Goal: Book appointment/travel/reservation

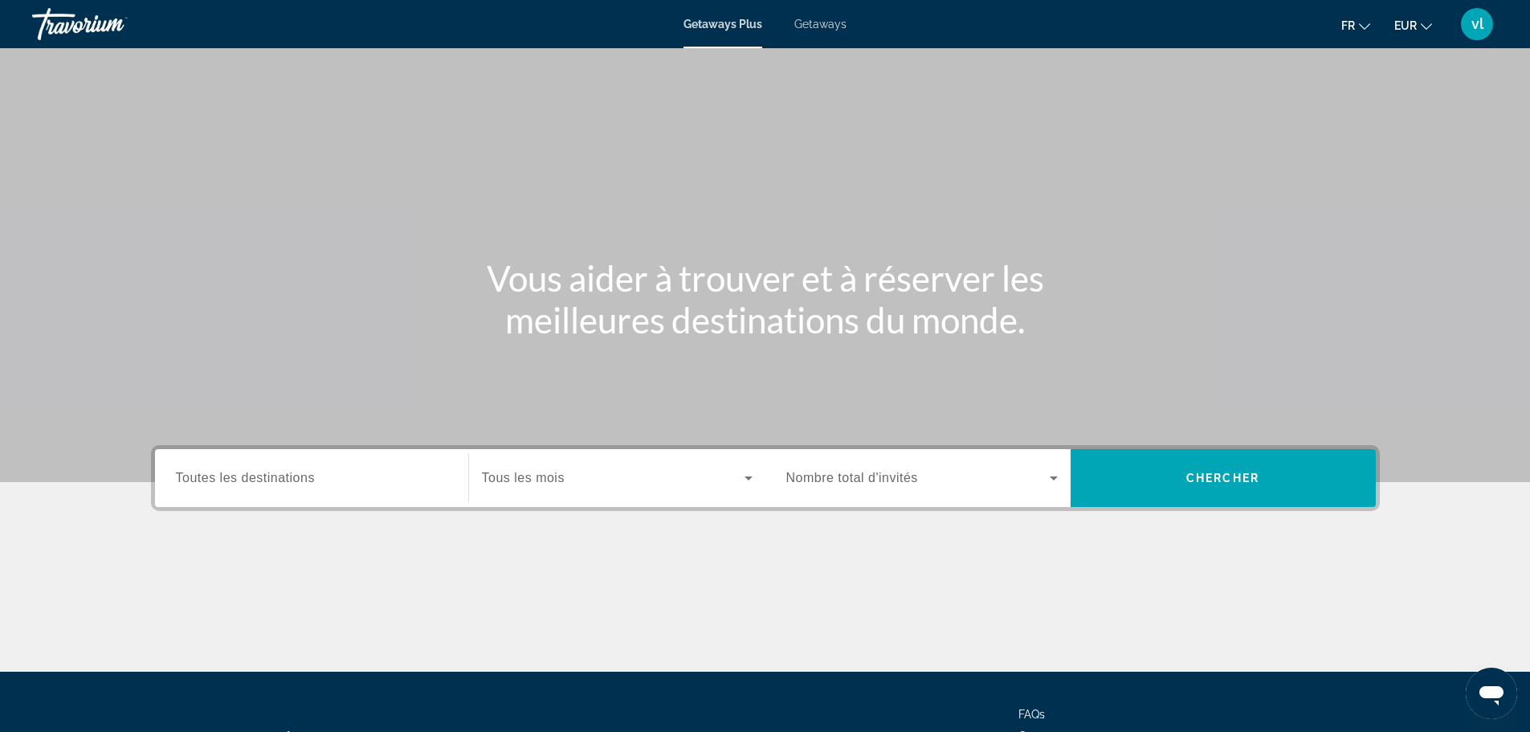
click at [816, 23] on span "Getaways" at bounding box center [820, 24] width 52 height 13
click at [210, 469] on div "Destination Toutes les destinations" at bounding box center [311, 478] width 271 height 46
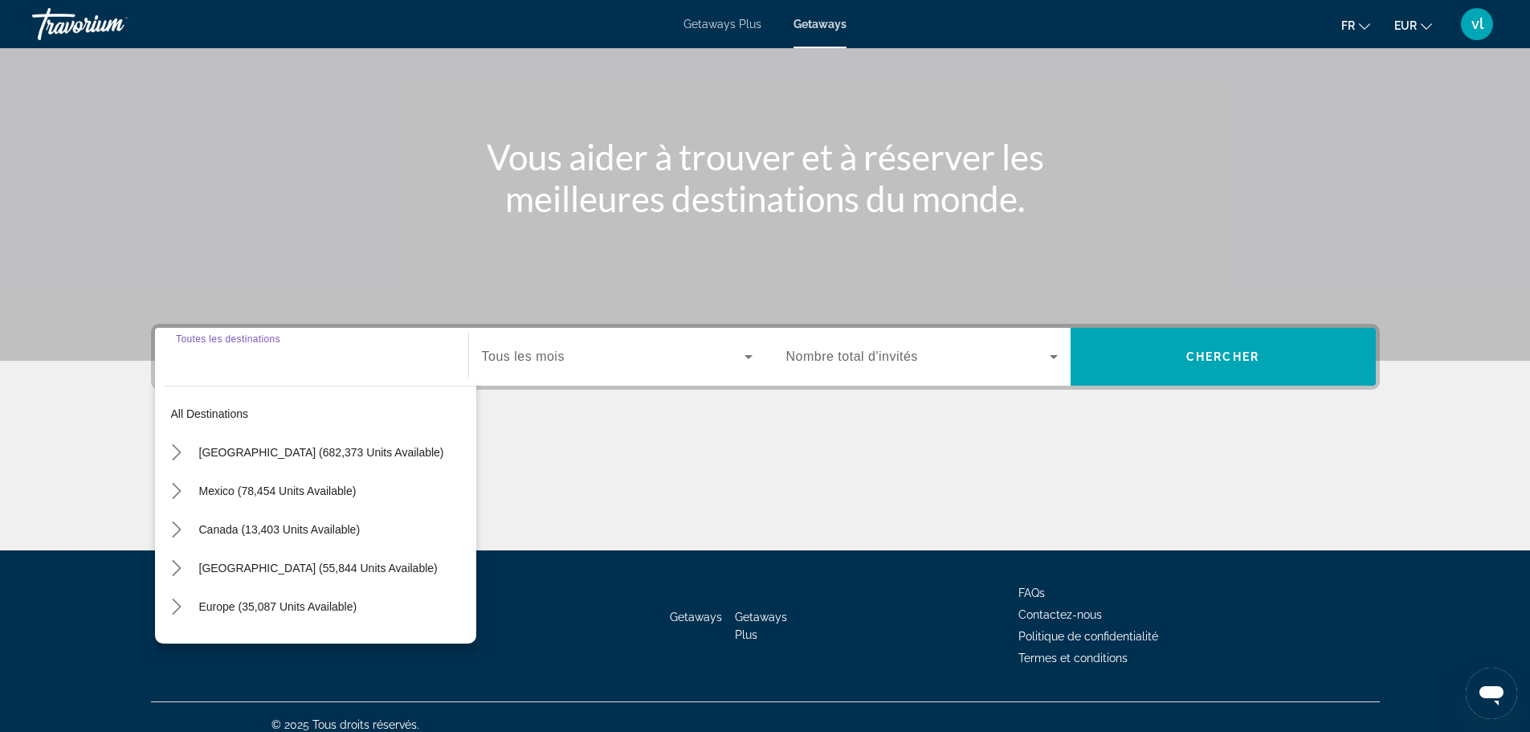
scroll to position [137, 0]
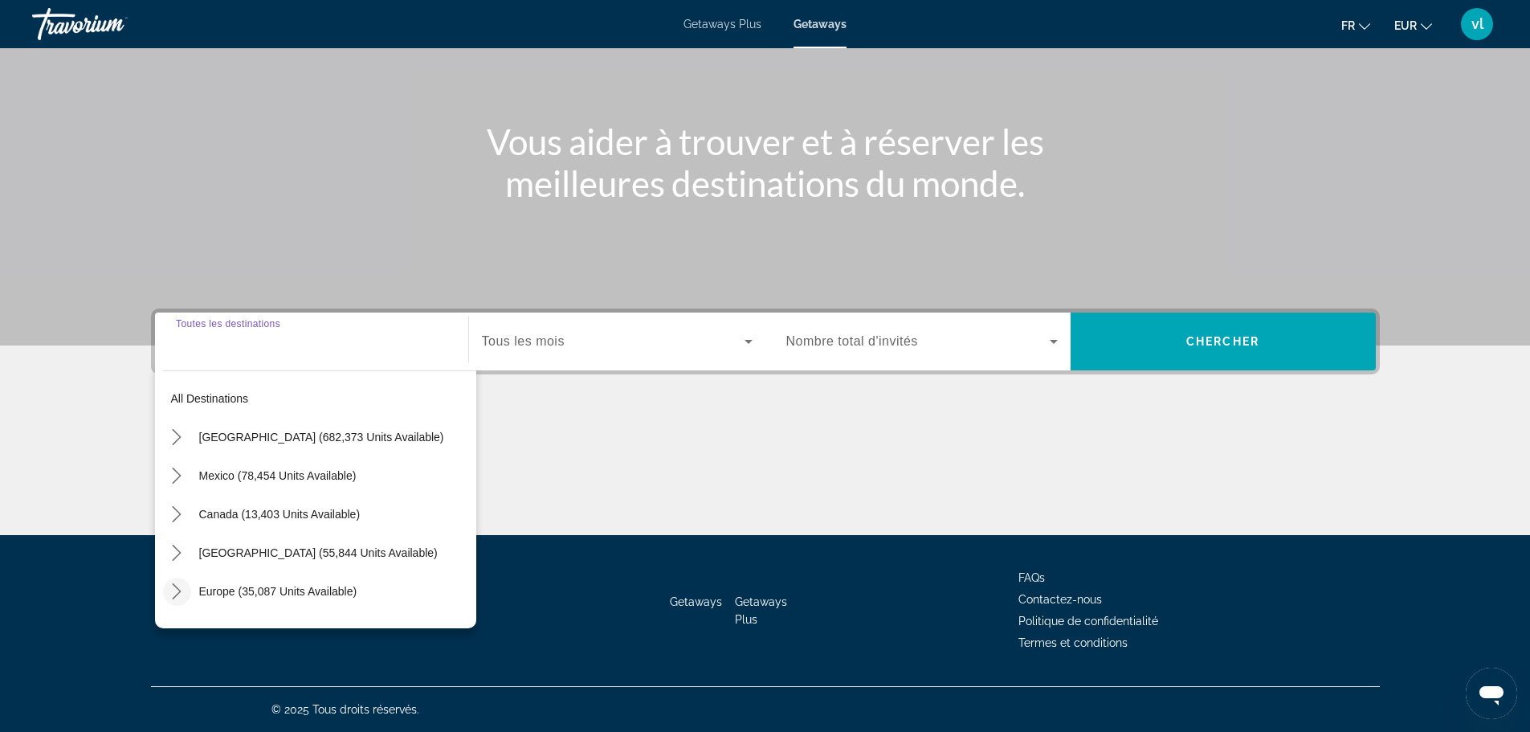
click at [178, 585] on icon "Toggle Europe (35,087 units available) submenu" at bounding box center [177, 591] width 16 height 16
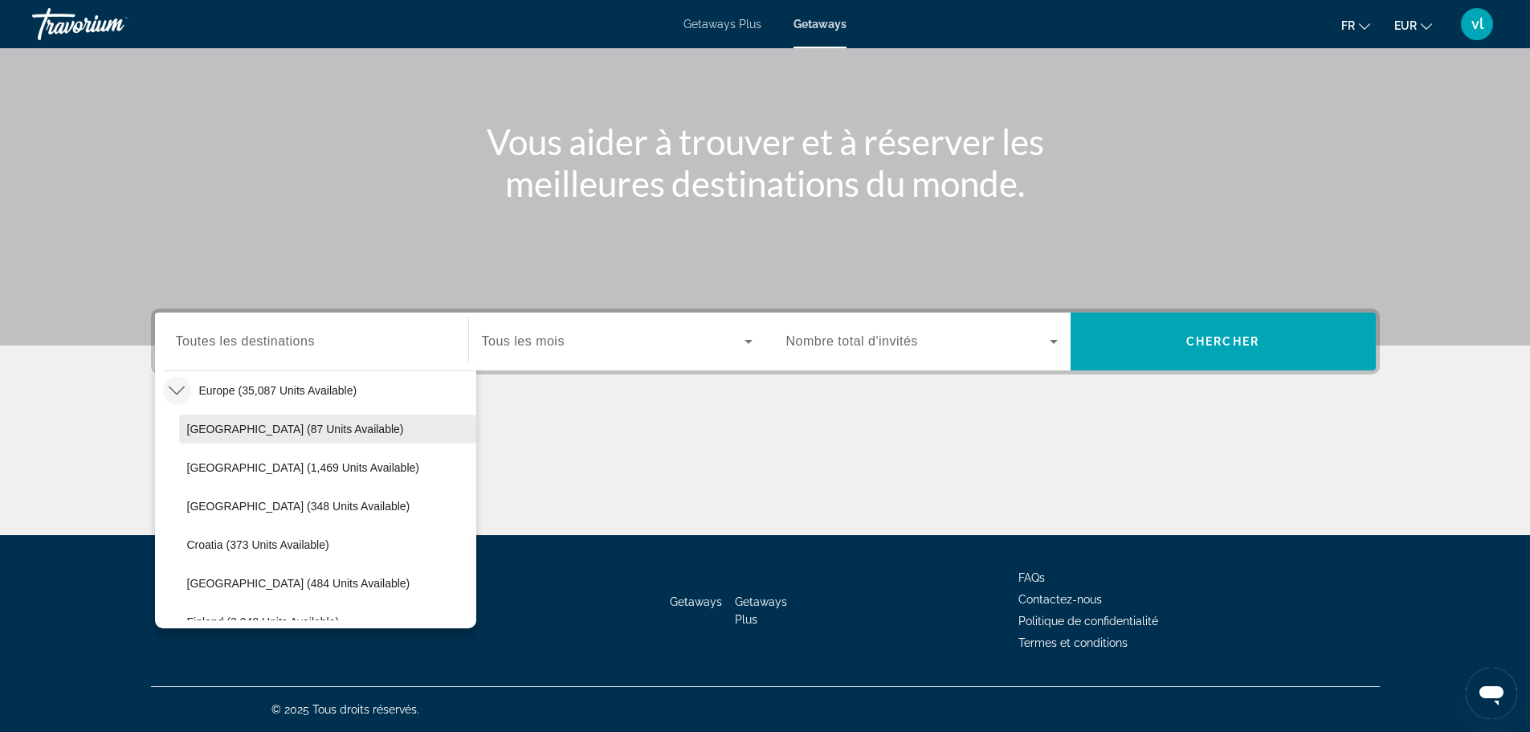
click at [333, 423] on span "Select destination: Andorra (87 units available)" at bounding box center [327, 429] width 297 height 39
type input "**********"
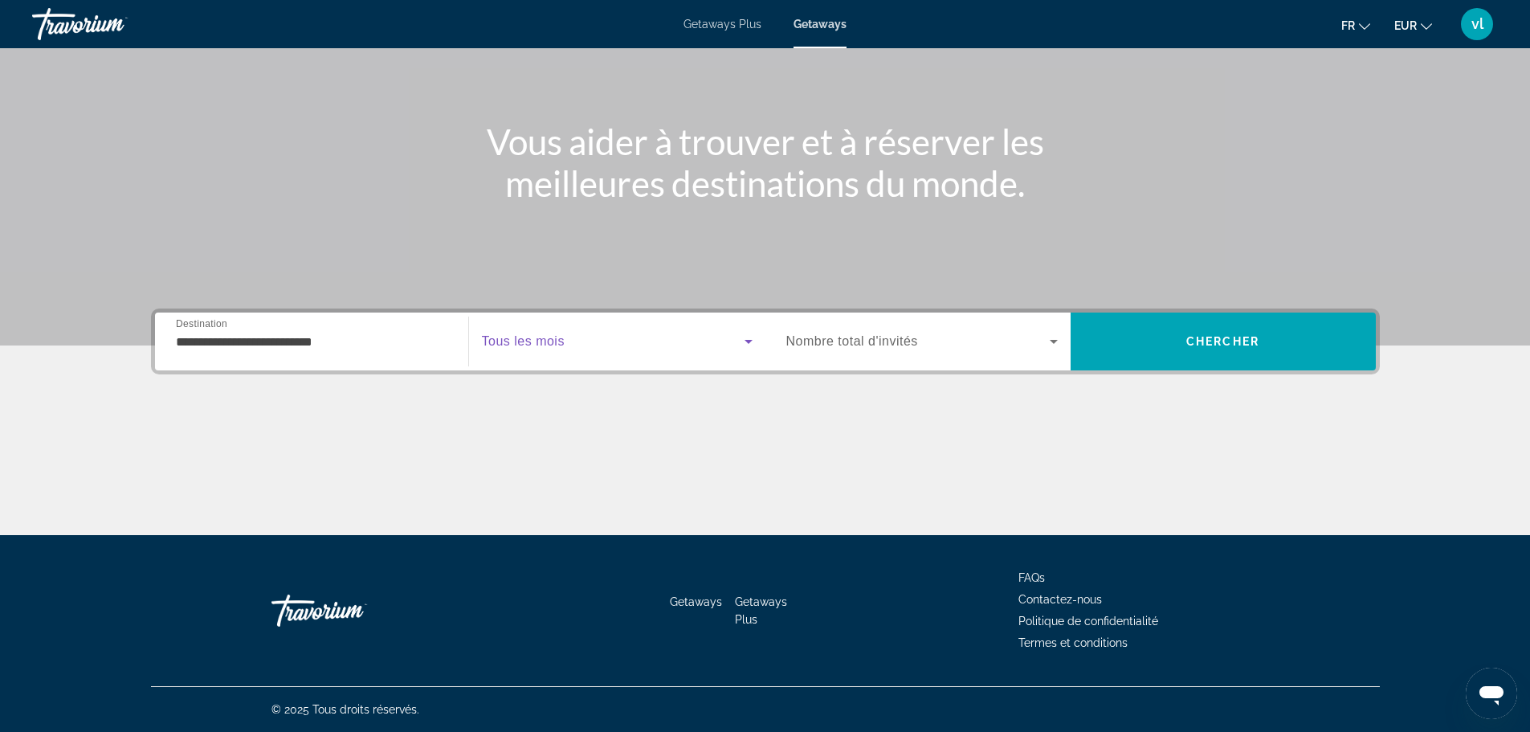
click at [575, 340] on span "Search widget" at bounding box center [613, 341] width 263 height 19
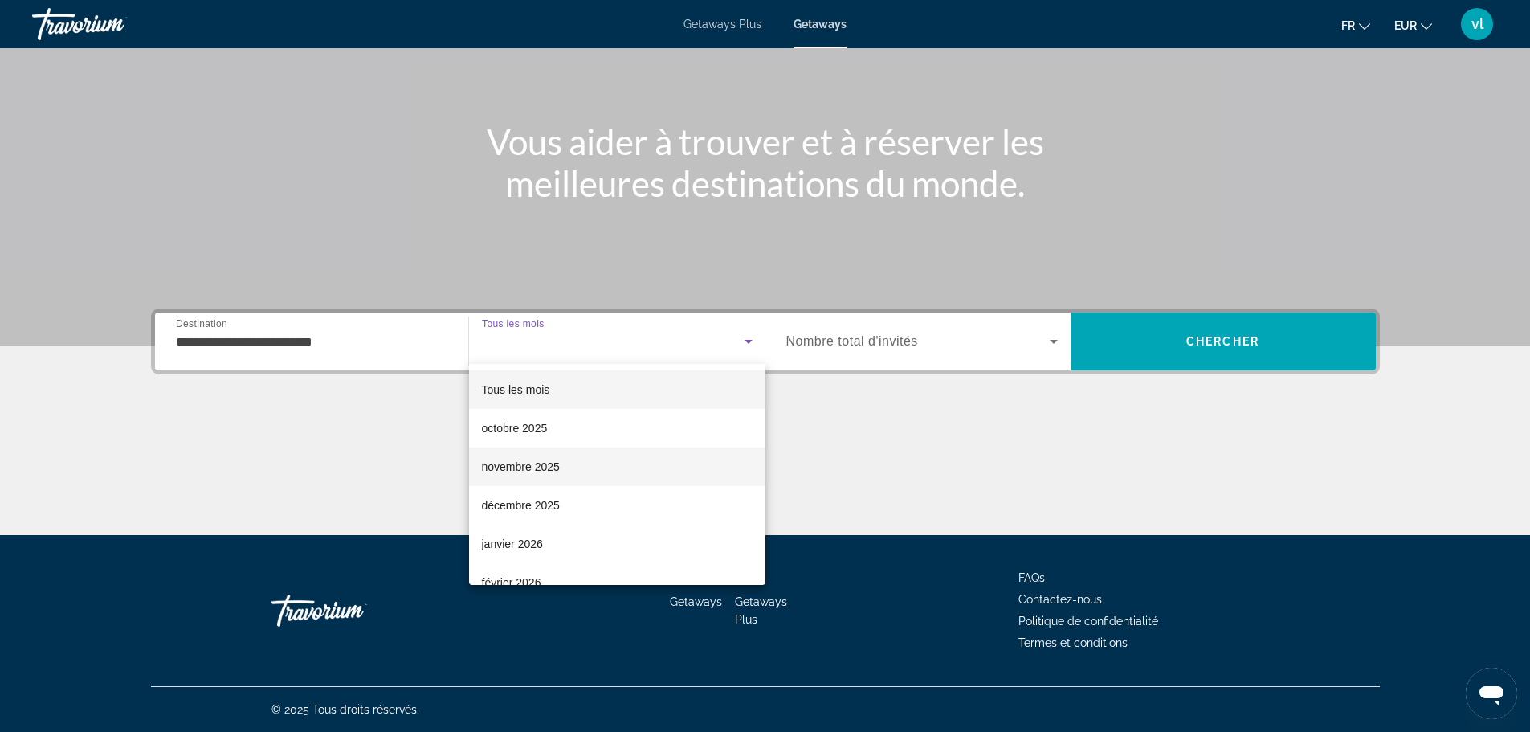
click at [547, 456] on mat-option "novembre 2025" at bounding box center [617, 466] width 296 height 39
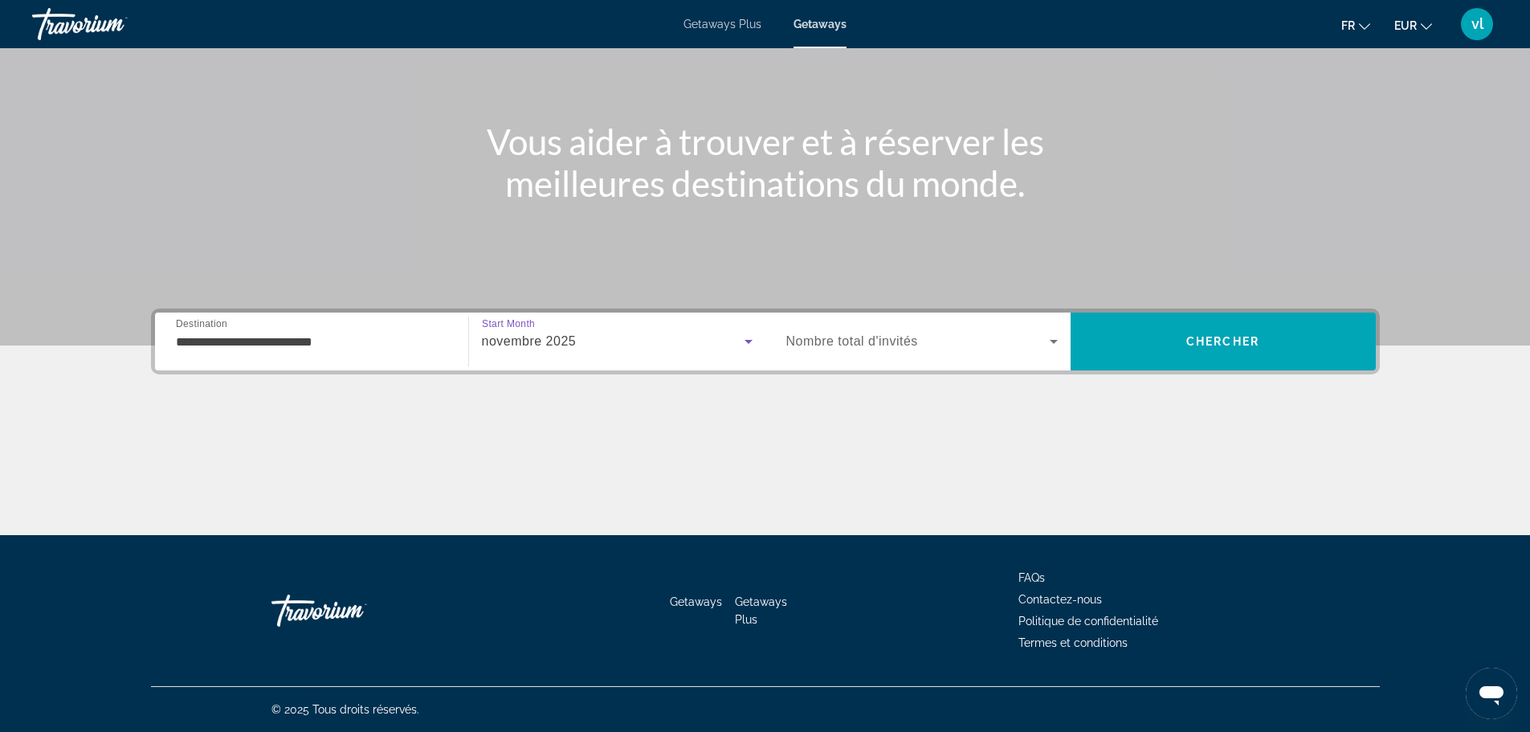
click at [1051, 342] on icon "Search widget" at bounding box center [1053, 341] width 19 height 19
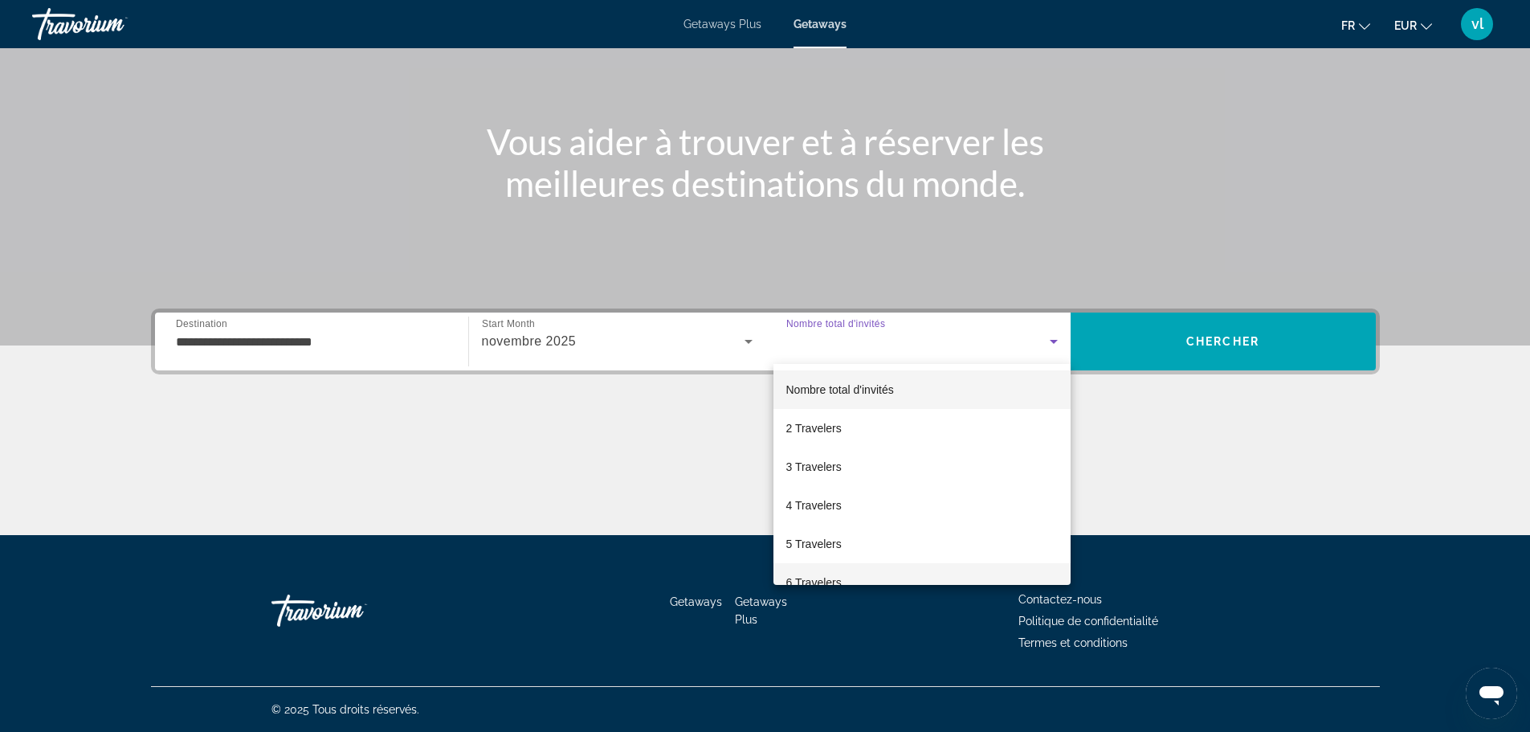
click at [841, 583] on span "6 Travelers" at bounding box center [813, 582] width 55 height 19
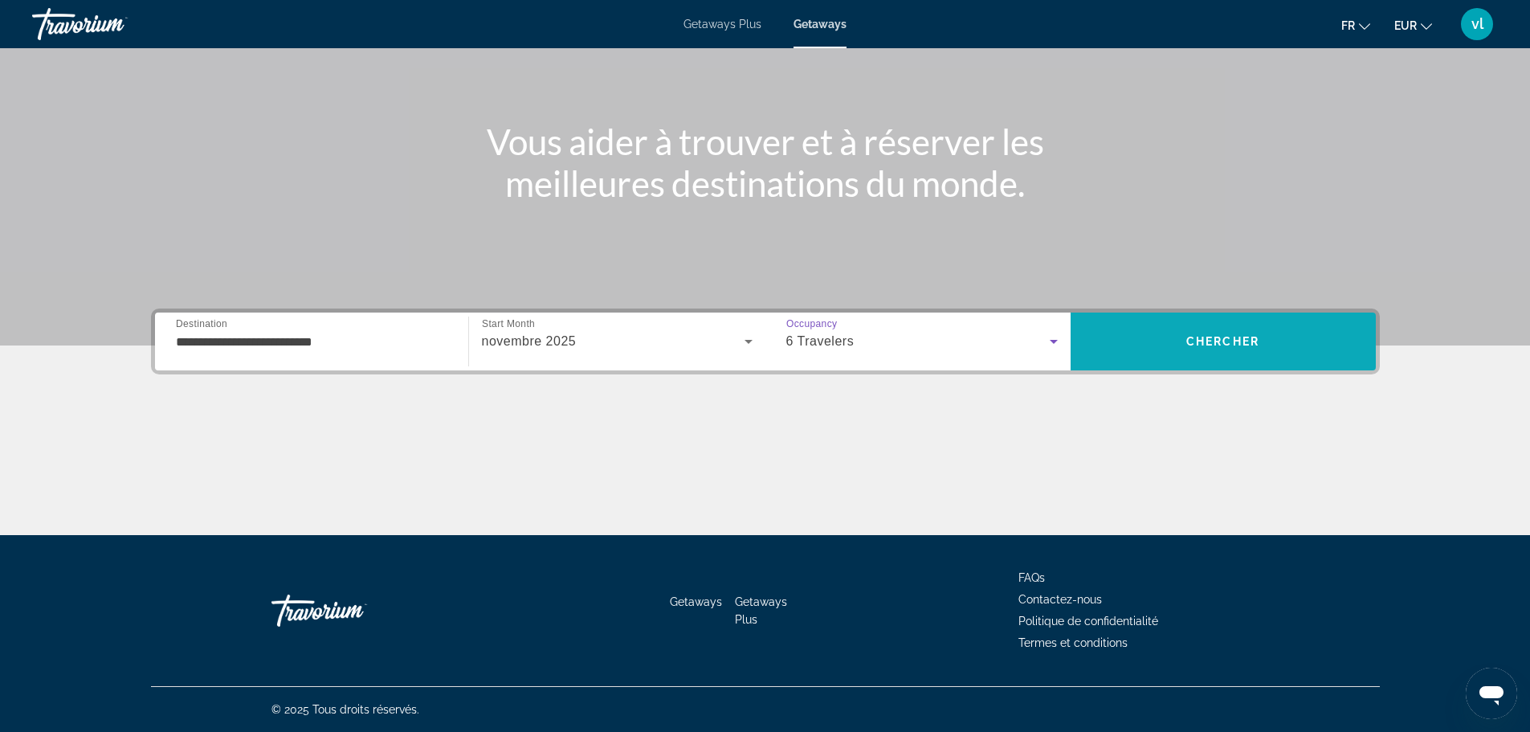
click at [1169, 357] on span "Search" at bounding box center [1223, 341] width 305 height 39
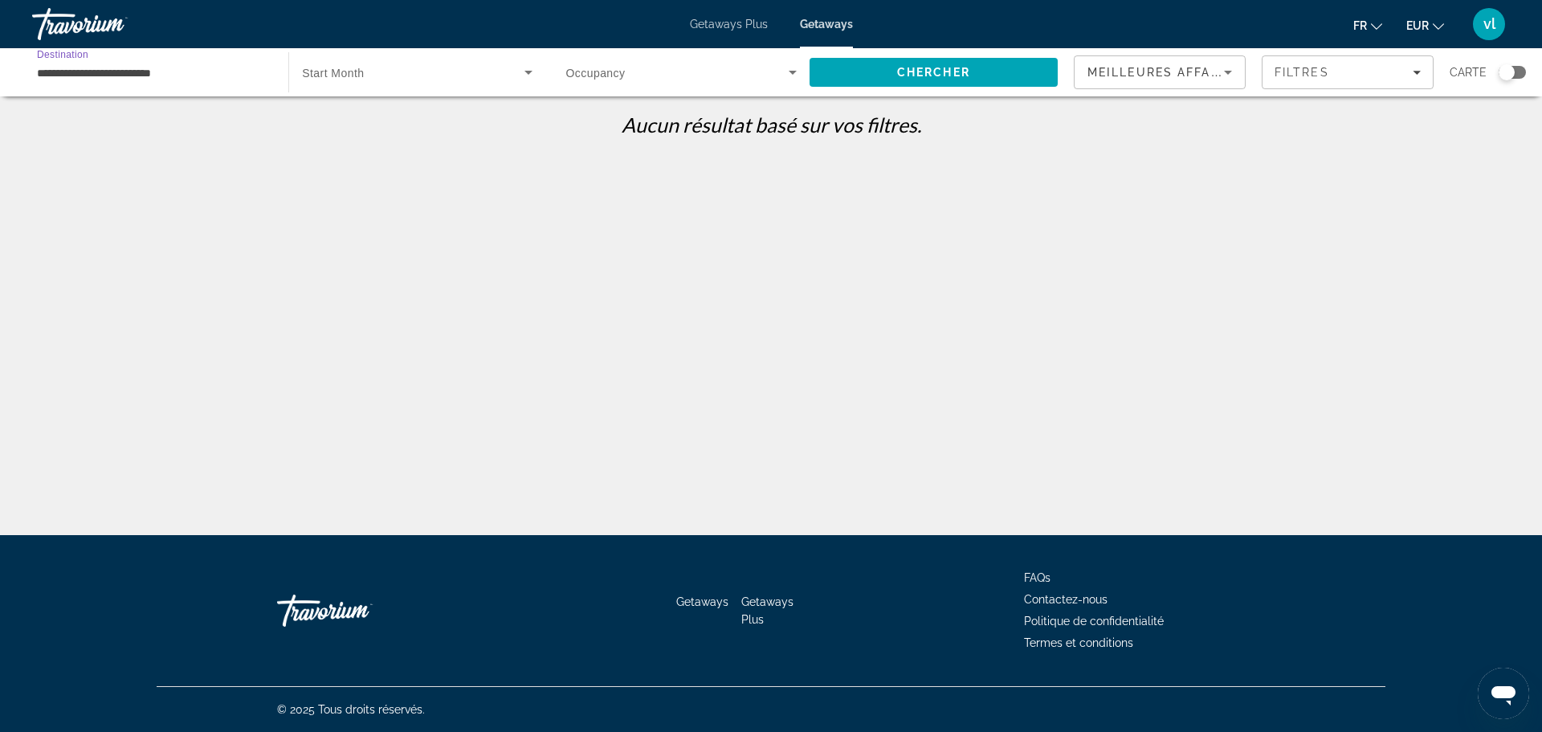
click at [143, 70] on input "**********" at bounding box center [152, 72] width 230 height 19
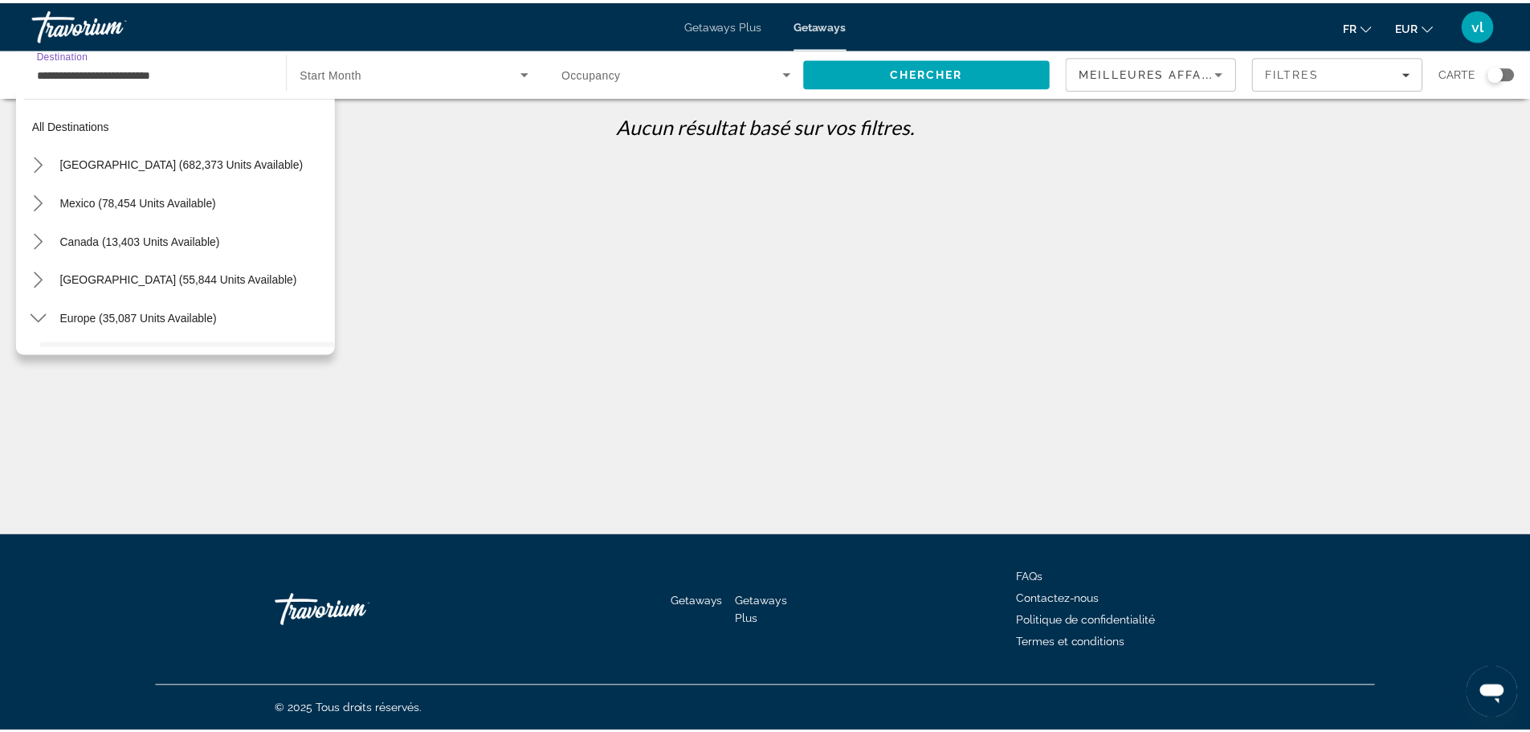
scroll to position [134, 0]
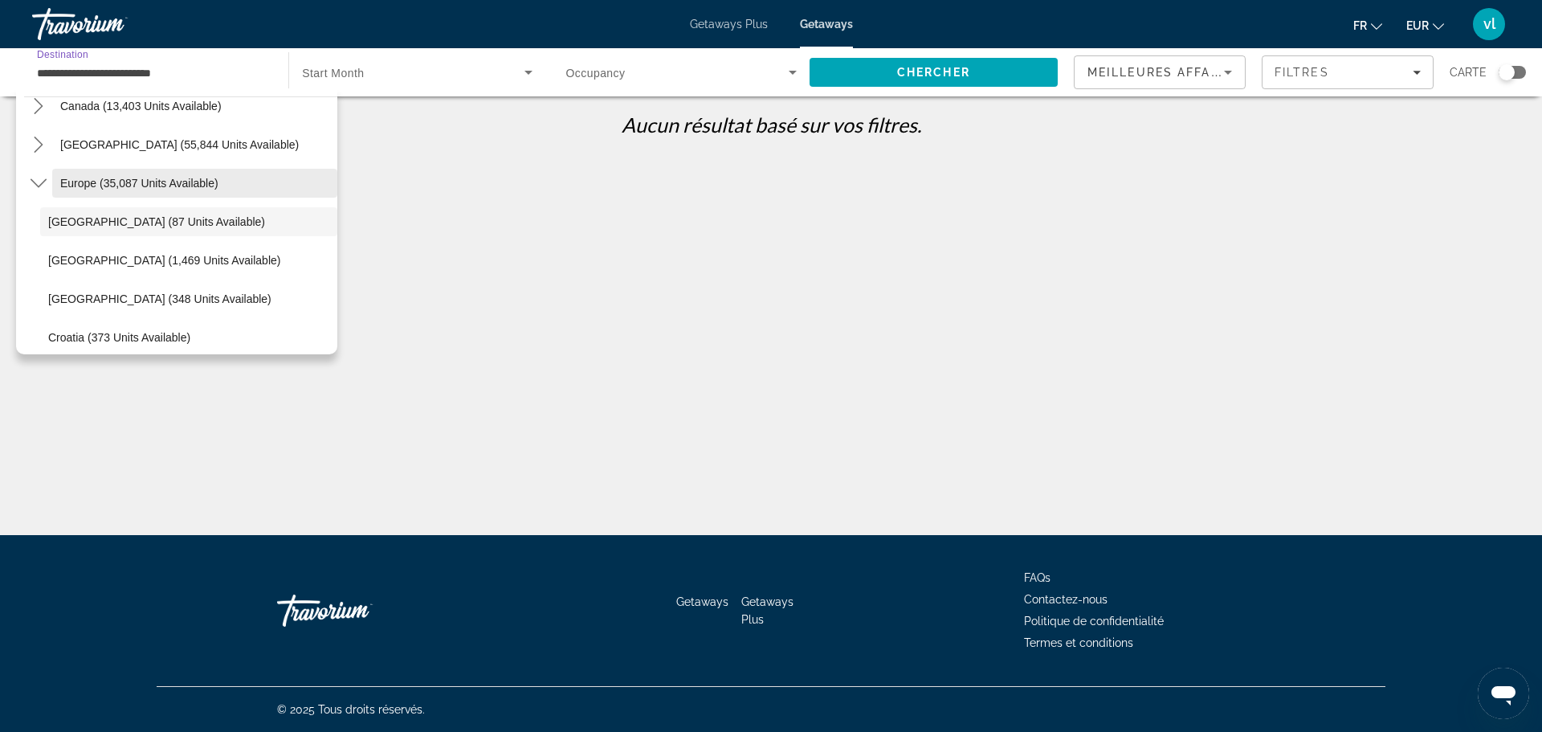
click at [64, 190] on span "Select destination: Europe (35,087 units available)" at bounding box center [194, 183] width 285 height 39
type input "**********"
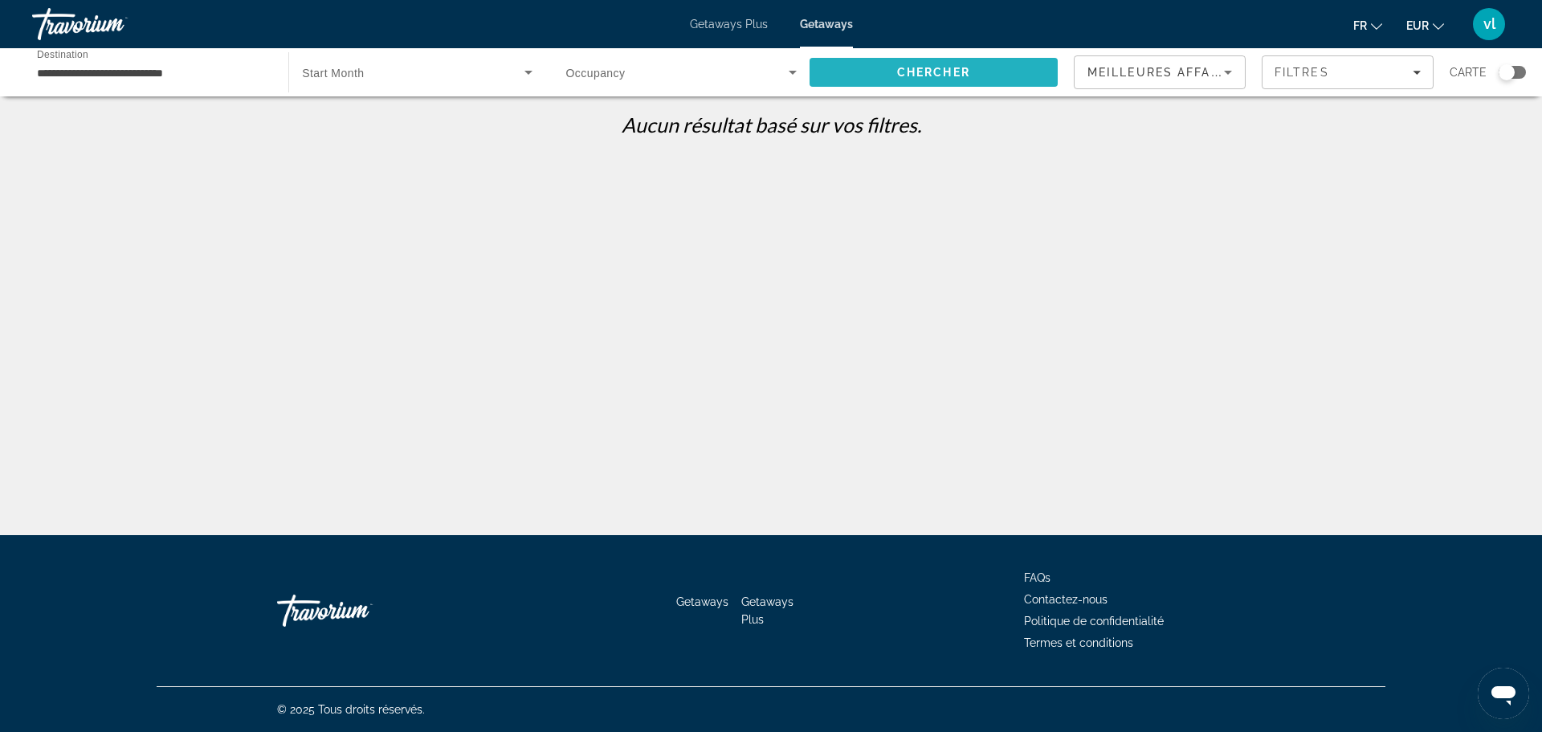
click at [1027, 69] on span "Search" at bounding box center [934, 72] width 248 height 39
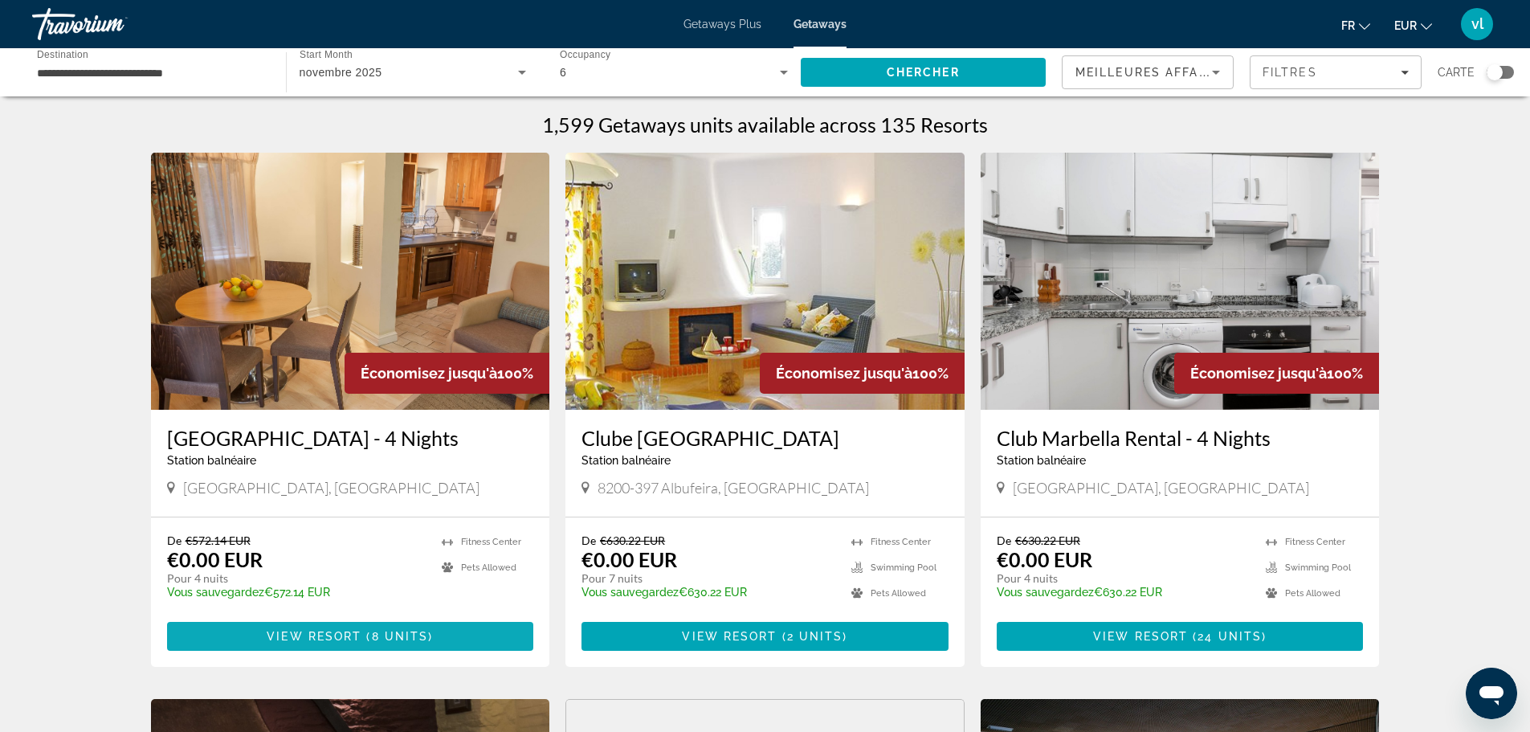
click at [315, 630] on span "View Resort" at bounding box center [314, 636] width 95 height 13
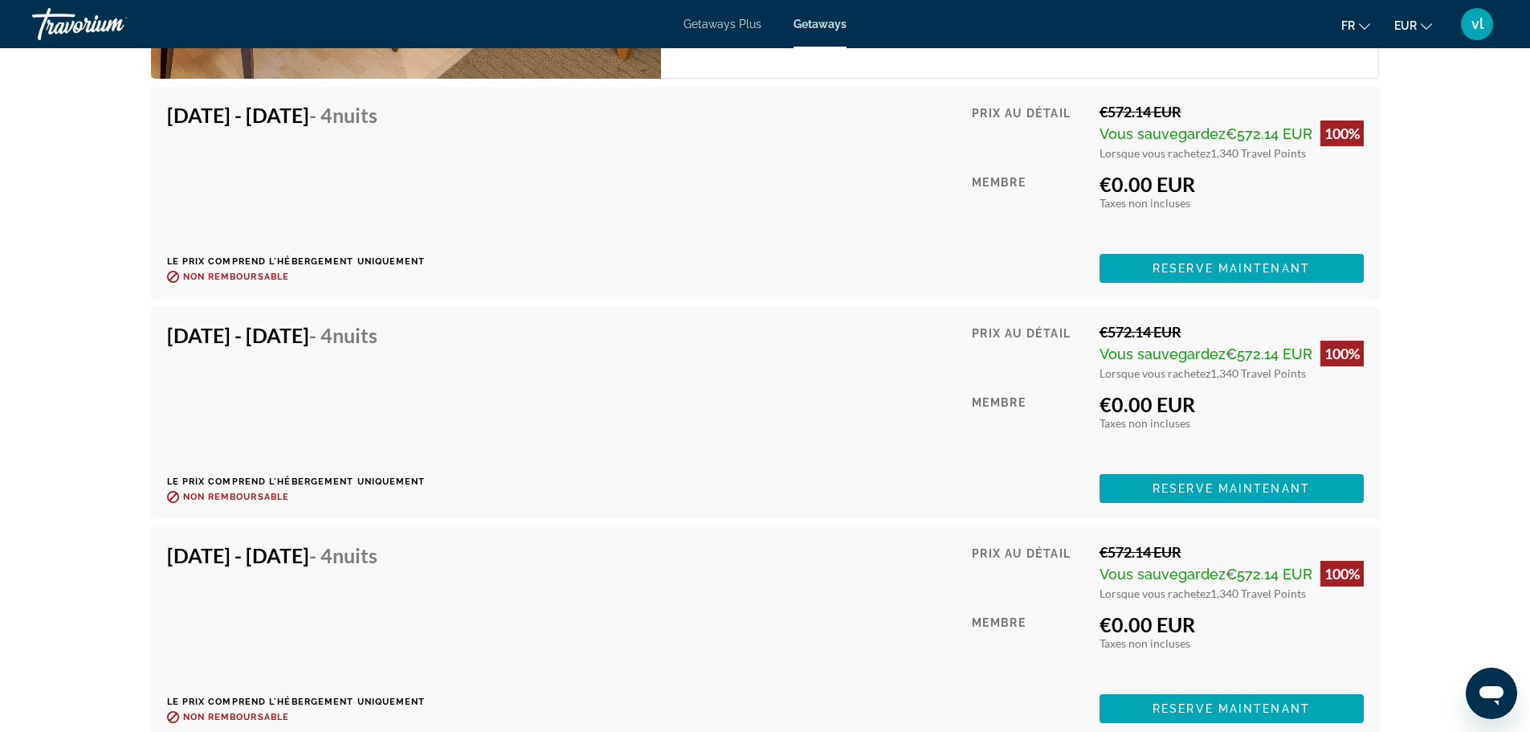
scroll to position [3245, 0]
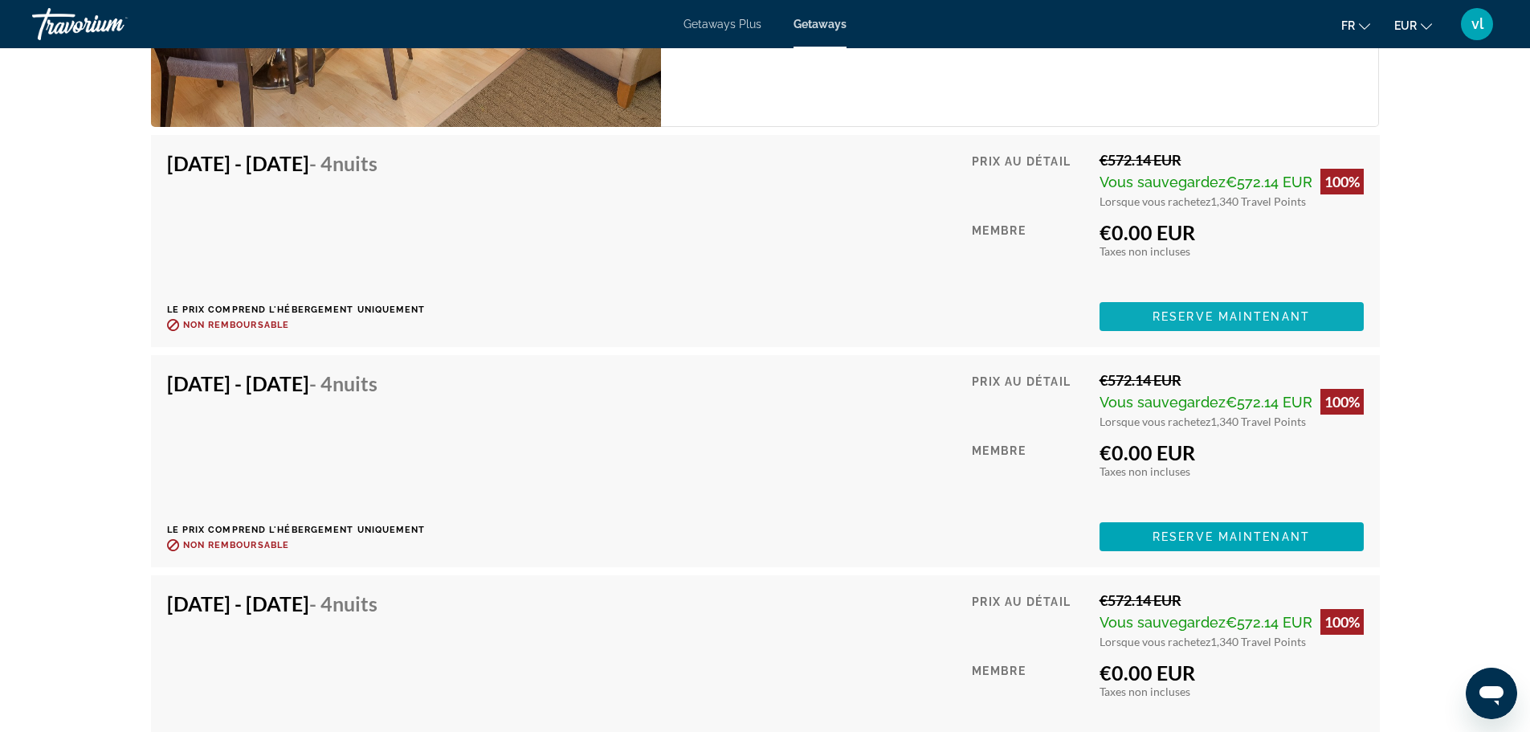
click at [1261, 316] on span "Reserve maintenant" at bounding box center [1230, 316] width 157 height 13
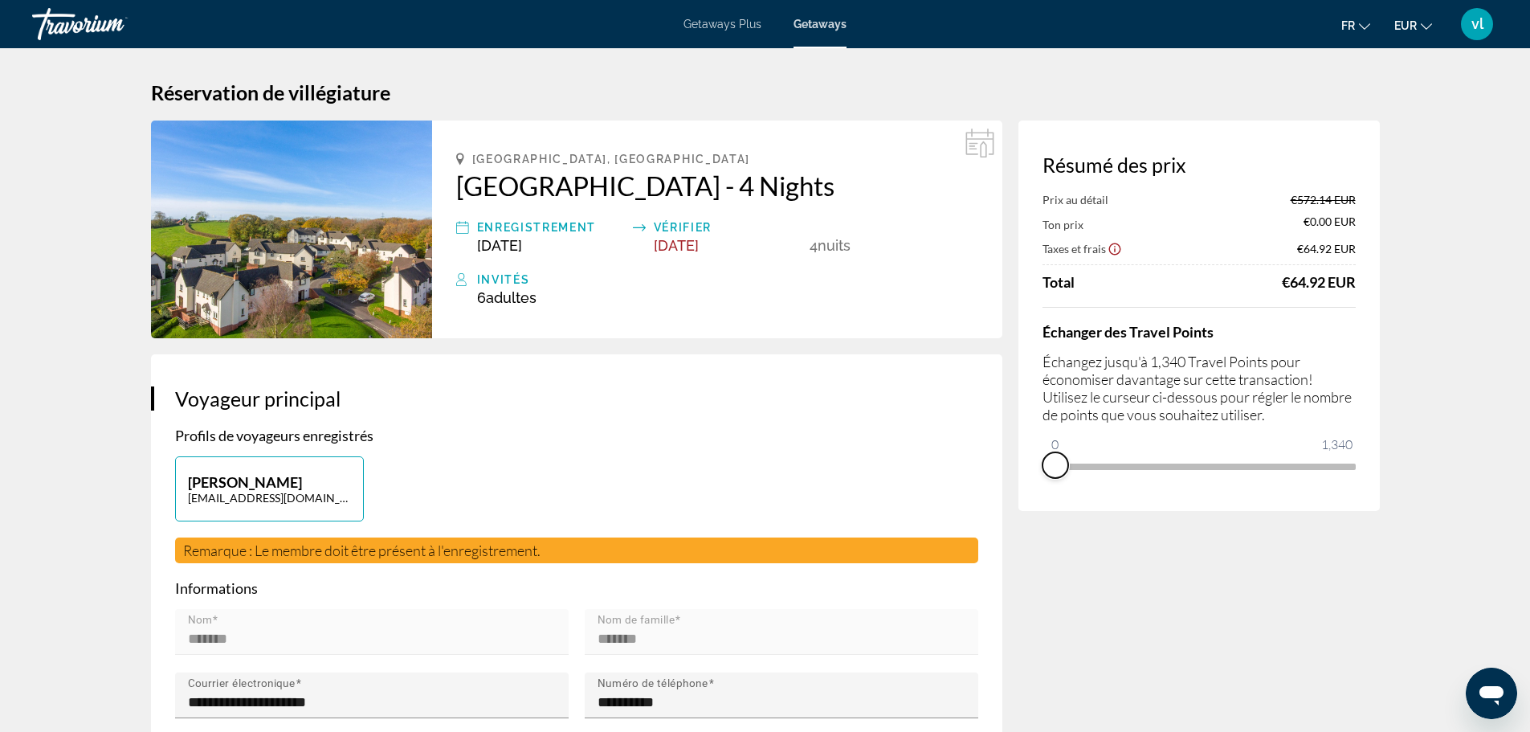
drag, startPoint x: 1343, startPoint y: 481, endPoint x: 1019, endPoint y: 483, distance: 323.7
click at [1019, 483] on div "Résumé des prix Prix au détail €572.14 EUR Ton prix €0.00 EUR Taxes et frais €6…" at bounding box center [1198, 315] width 361 height 390
drag, startPoint x: 1054, startPoint y: 437, endPoint x: 1354, endPoint y: 430, distance: 300.4
click at [1354, 430] on div "Échanger des Travel Points Échangez jusqu'à 1,340 Travel Points pour économiser…" at bounding box center [1198, 393] width 313 height 172
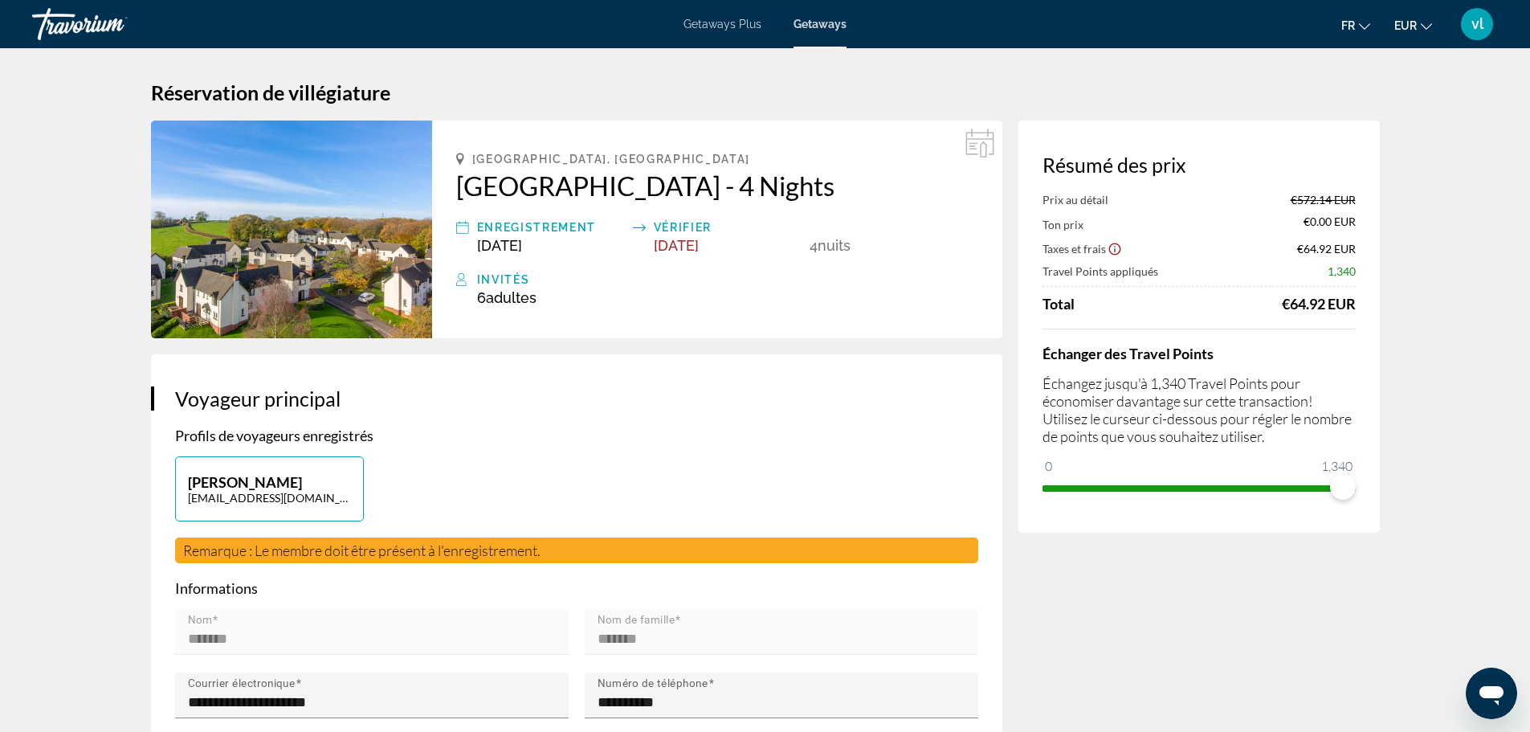
click at [1487, 706] on icon "Ouvrir la fenêtre de messagerie" at bounding box center [1491, 693] width 29 height 29
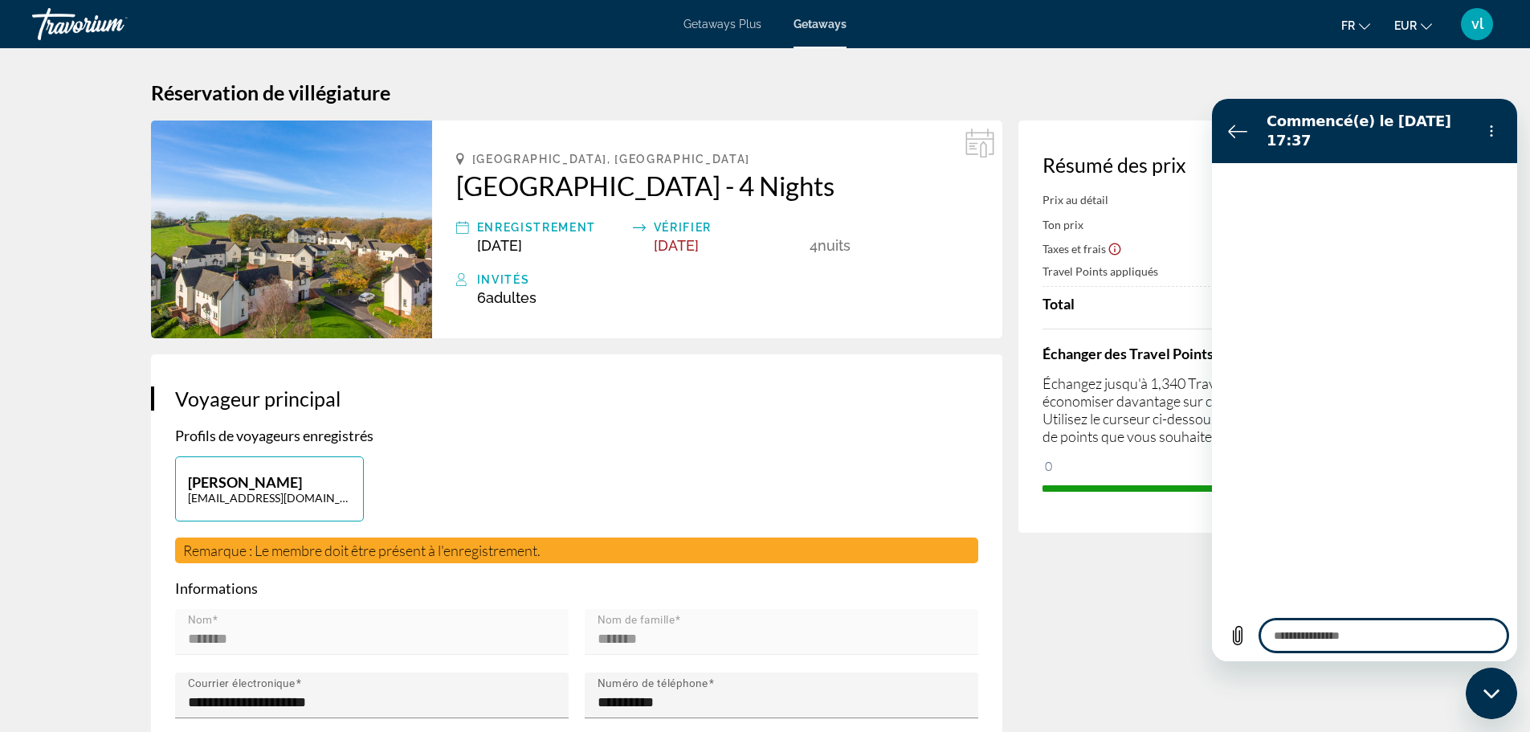
type textarea "*"
